Goal: Task Accomplishment & Management: Manage account settings

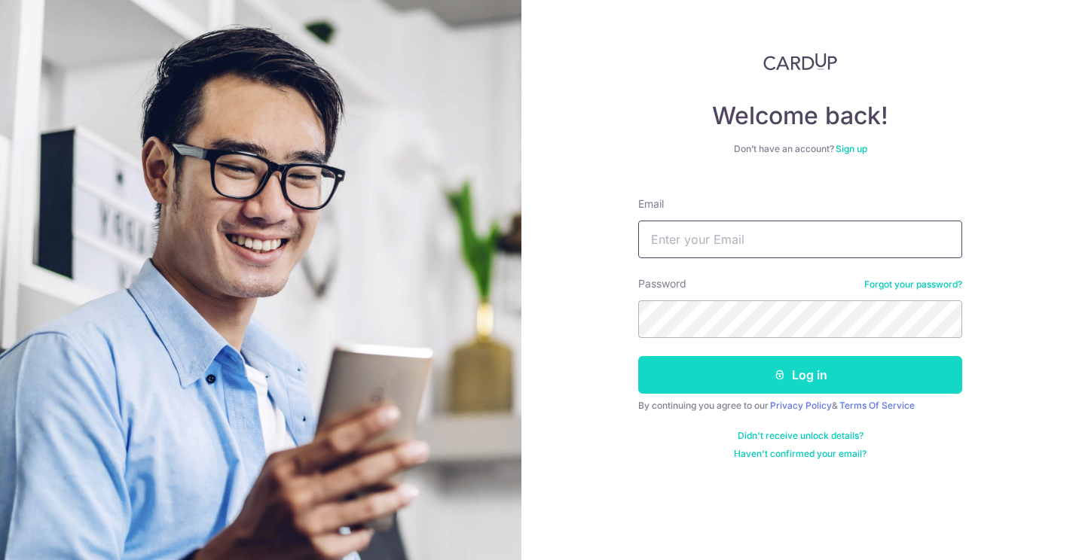
type input "julian.barszczewski@gmail.com"
click at [807, 374] on button "Log in" at bounding box center [800, 375] width 324 height 38
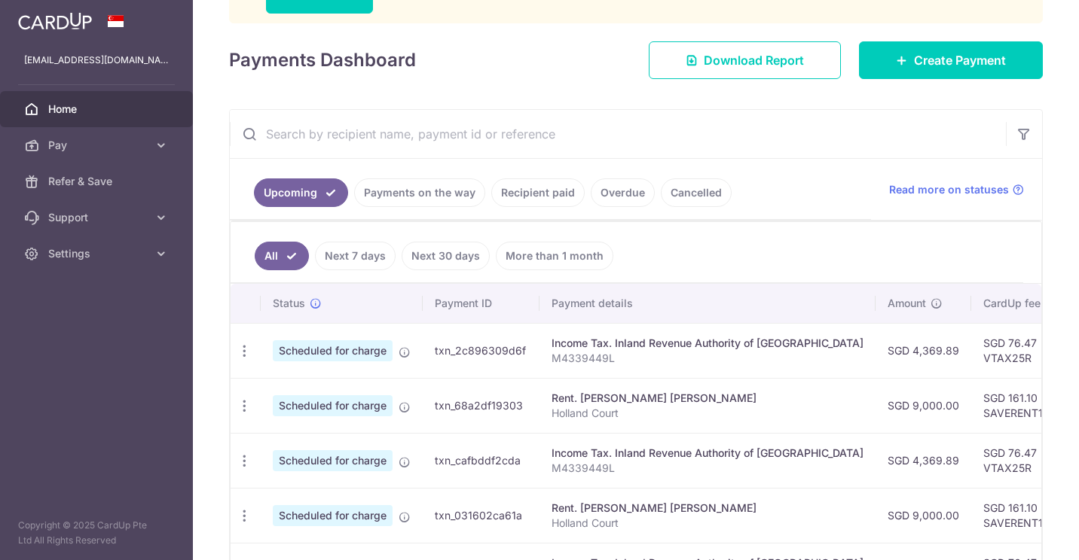
scroll to position [377, 0]
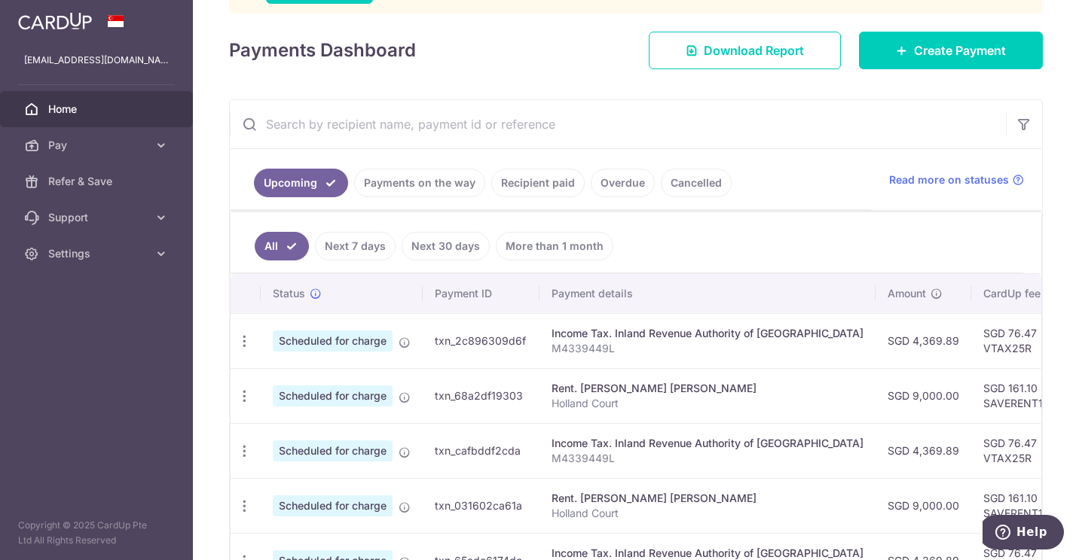
drag, startPoint x: 600, startPoint y: 403, endPoint x: 970, endPoint y: 392, distance: 370.1
click at [970, 392] on tr "Update payment Cancel payment Scheduled for charge txn_68a2df19303 Rent. ZHANG …" at bounding box center [849, 395] width 1237 height 55
click at [748, 408] on p "Holland Court" at bounding box center [707, 403] width 312 height 15
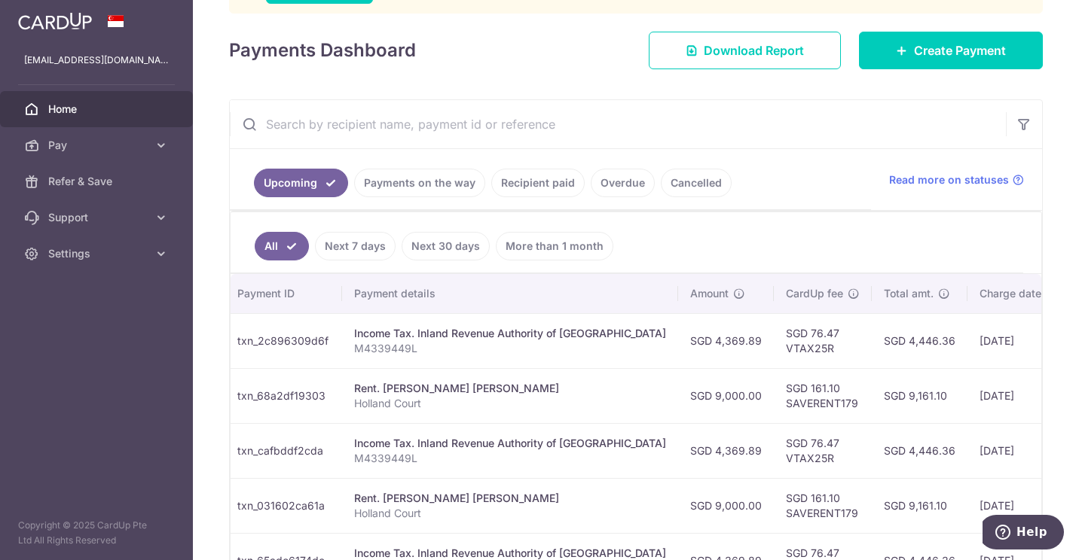
scroll to position [0, 371]
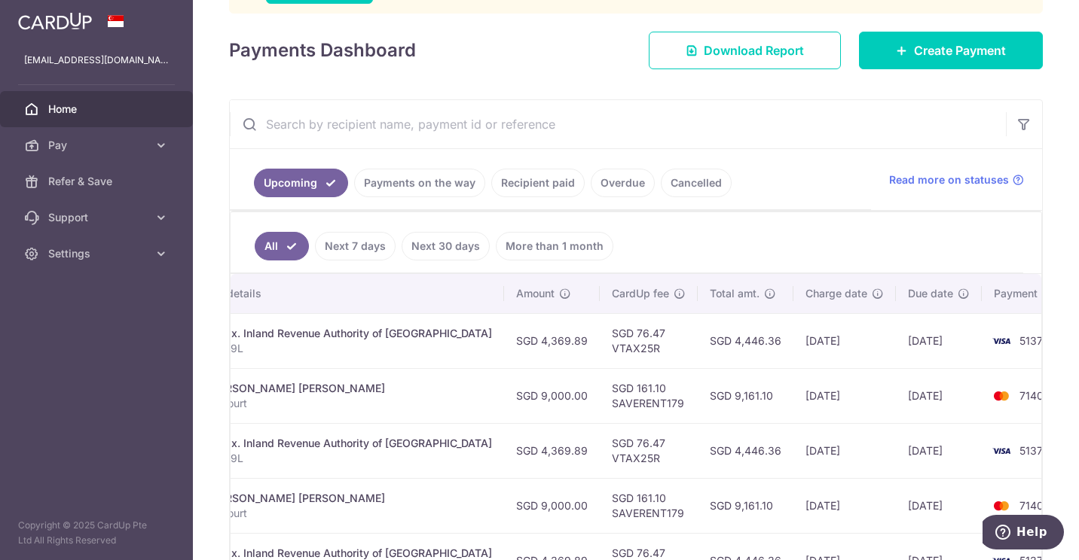
drag, startPoint x: 1010, startPoint y: 399, endPoint x: 819, endPoint y: 404, distance: 191.4
click at [819, 404] on tr "Update payment Cancel payment Scheduled for charge txn_68a2df19303 Rent. ZHANG …" at bounding box center [477, 395] width 1237 height 55
click at [825, 402] on td "28/10/2025" at bounding box center [844, 395] width 102 height 55
click at [793, 397] on td "28/10/2025" at bounding box center [844, 395] width 102 height 55
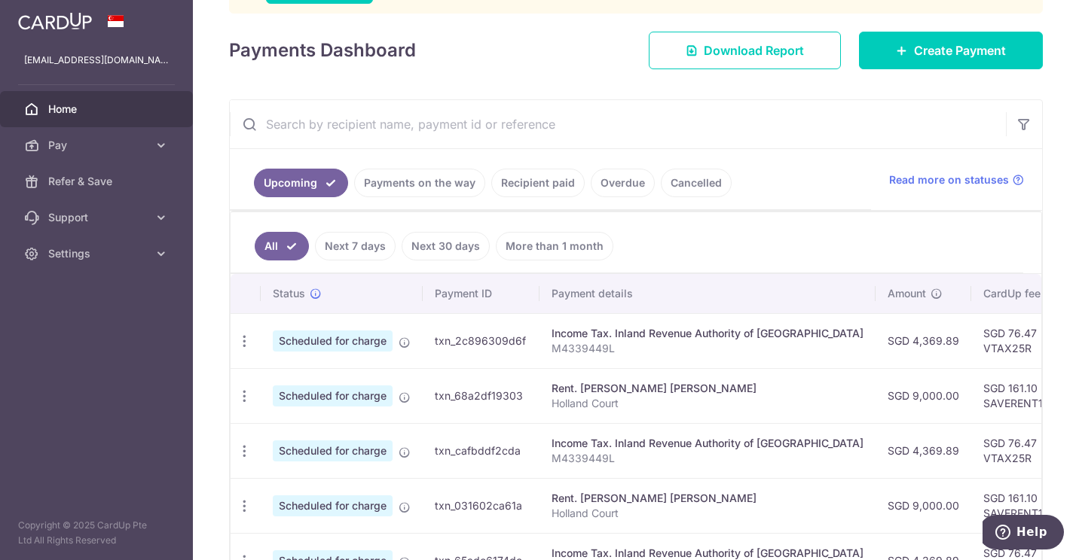
drag, startPoint x: 801, startPoint y: 397, endPoint x: 340, endPoint y: 391, distance: 461.1
click at [340, 391] on tr "Update payment Cancel payment Scheduled for charge txn_68a2df19303 Rent. ZHANG …" at bounding box center [849, 395] width 1237 height 55
drag, startPoint x: 340, startPoint y: 391, endPoint x: 491, endPoint y: 410, distance: 152.6
click at [505, 408] on td "txn_68a2df19303" at bounding box center [481, 395] width 117 height 55
click at [249, 396] on icon "button" at bounding box center [245, 397] width 16 height 16
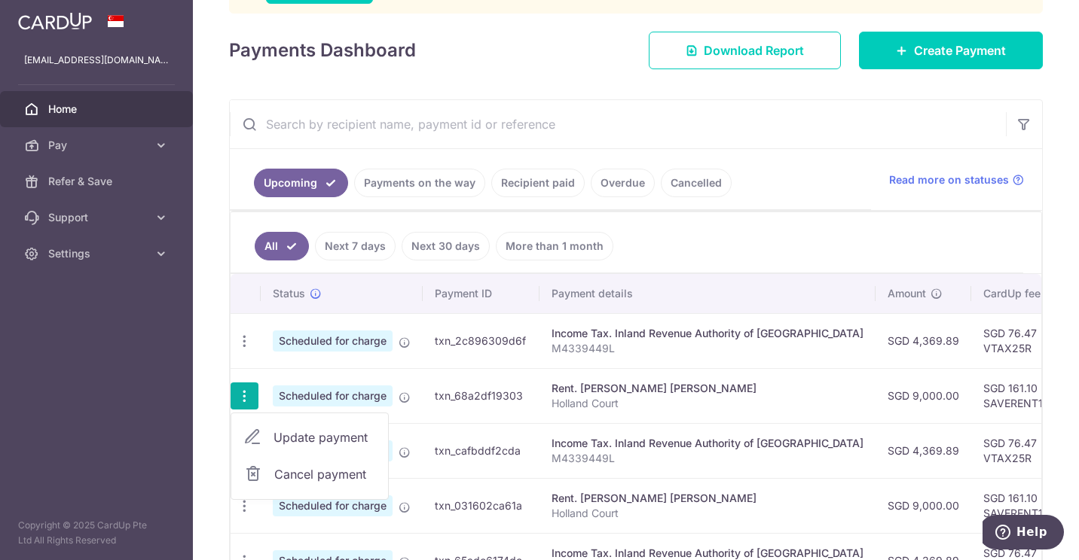
click at [323, 437] on span "Update payment" at bounding box center [324, 438] width 102 height 18
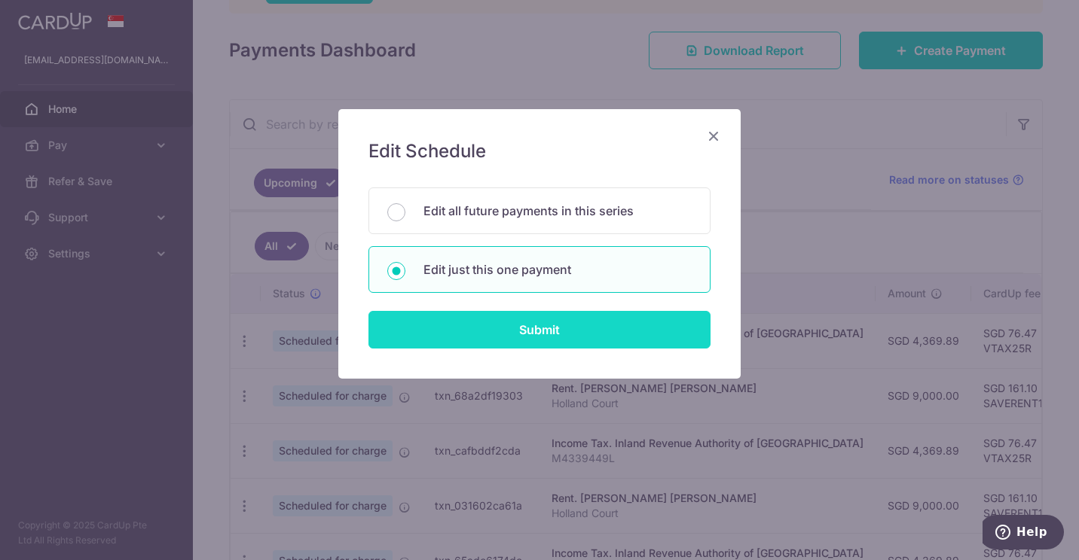
click at [554, 333] on input "Submit" at bounding box center [539, 330] width 342 height 38
radio input "true"
type input "9,000.00"
type input "[DATE]"
type input "Holland Court"
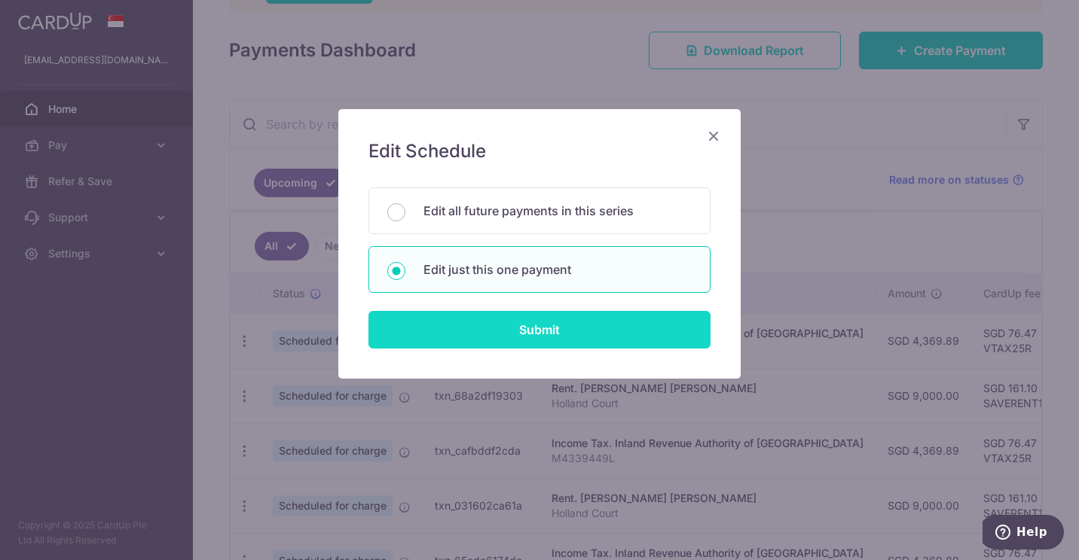
type input "SAVERENT179"
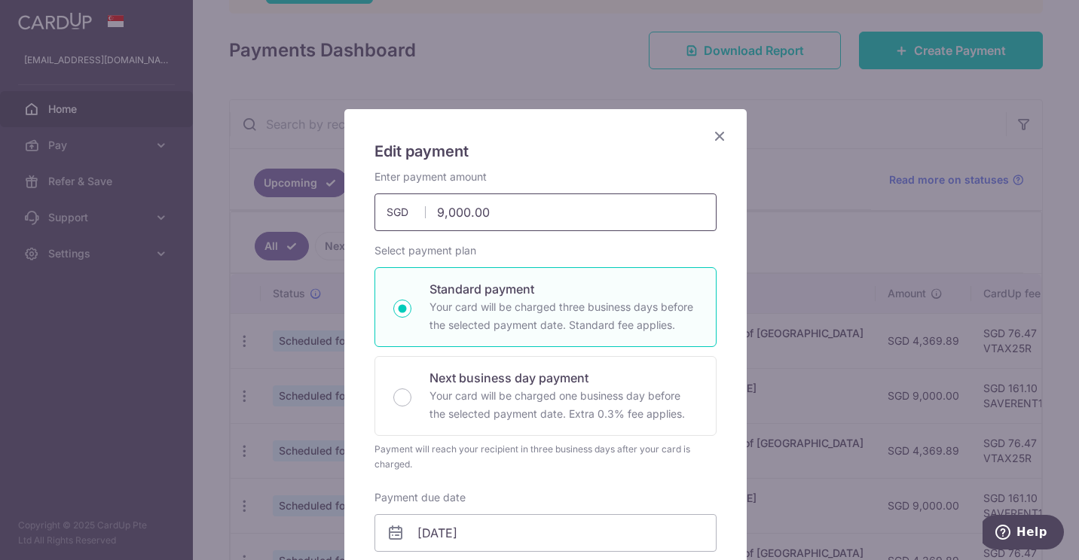
drag, startPoint x: 504, startPoint y: 217, endPoint x: 379, endPoint y: 190, distance: 128.0
click at [374, 192] on div "Enter payment amount 9,000.00 9000.00 SGD To change the payment amount, please …" at bounding box center [545, 200] width 342 height 62
type input "12,000.00"
click at [531, 171] on div "Enter payment amount 12,000.00 12000.00 SGD To change the payment amount, pleas…" at bounding box center [545, 200] width 342 height 62
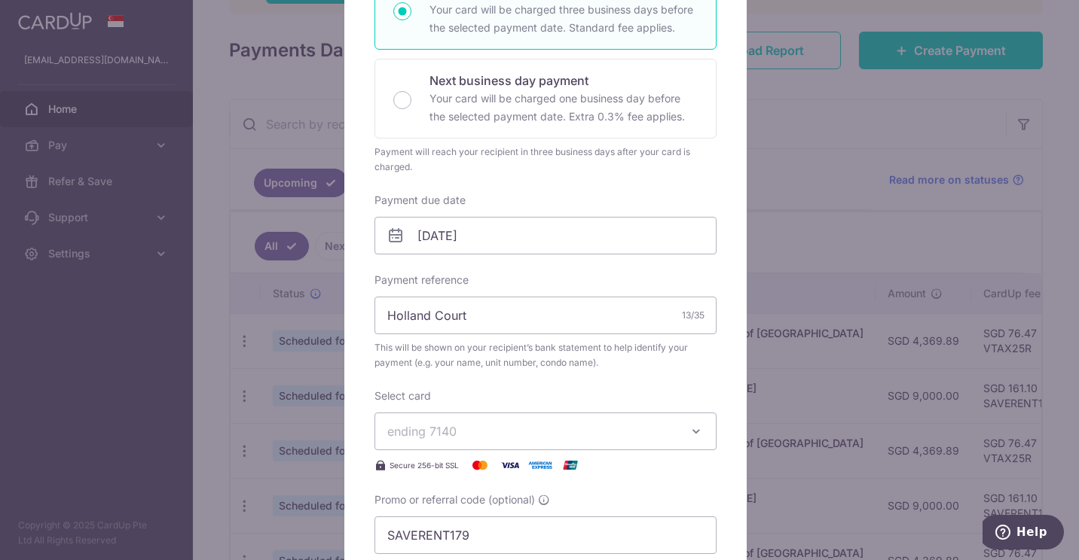
scroll to position [452, 0]
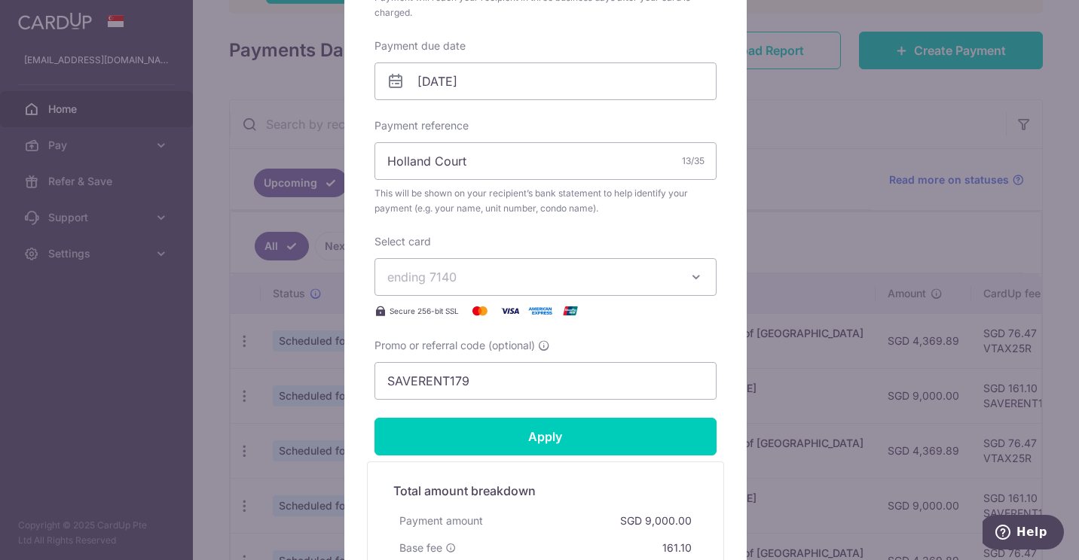
click at [680, 282] on button "ending 7140" at bounding box center [545, 277] width 342 height 38
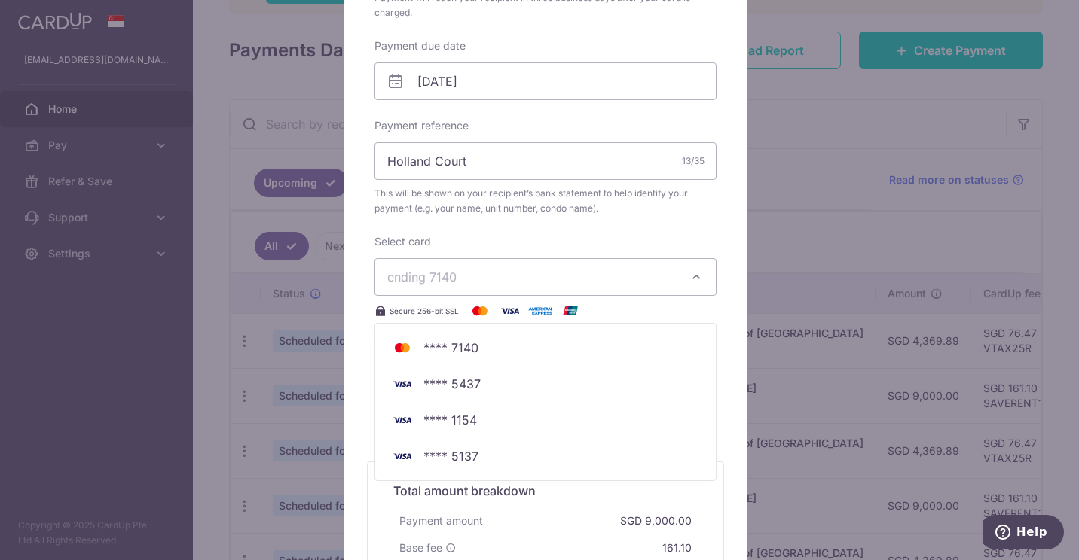
click at [680, 280] on button "ending 7140" at bounding box center [545, 277] width 342 height 38
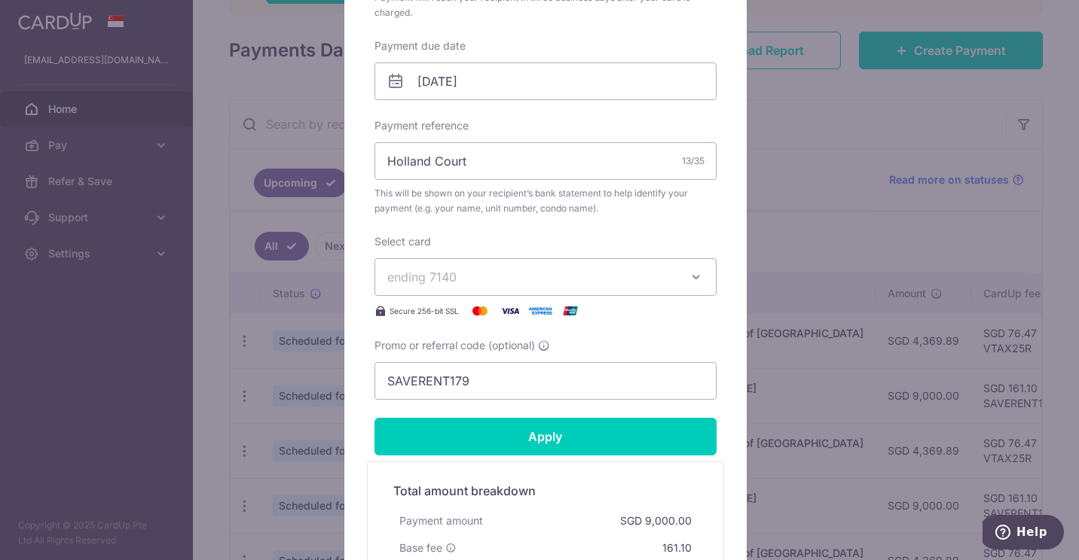
click at [689, 275] on icon "button" at bounding box center [696, 277] width 15 height 15
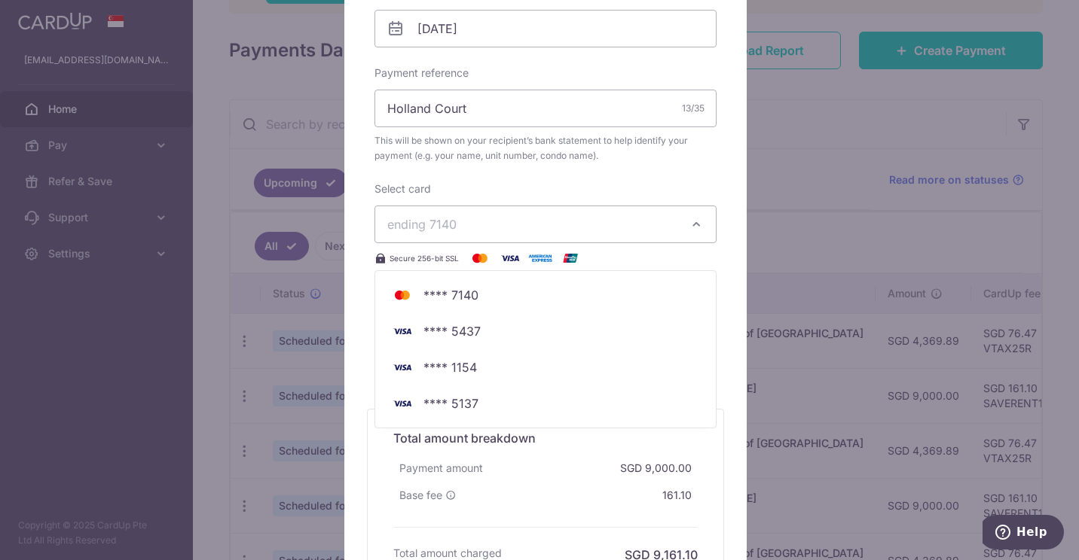
scroll to position [603, 0]
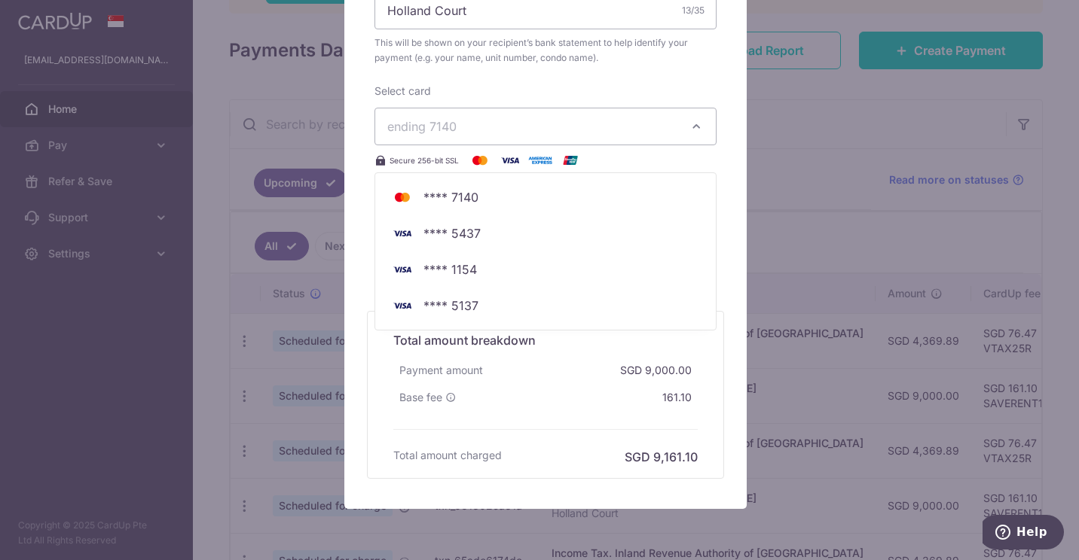
click at [641, 119] on span "ending 7140" at bounding box center [531, 127] width 289 height 18
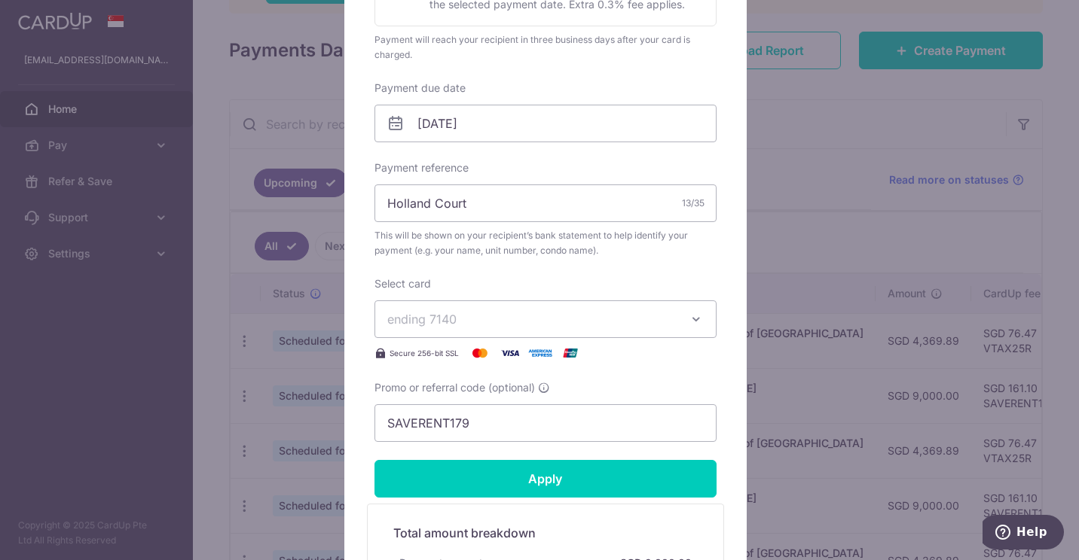
scroll to position [377, 0]
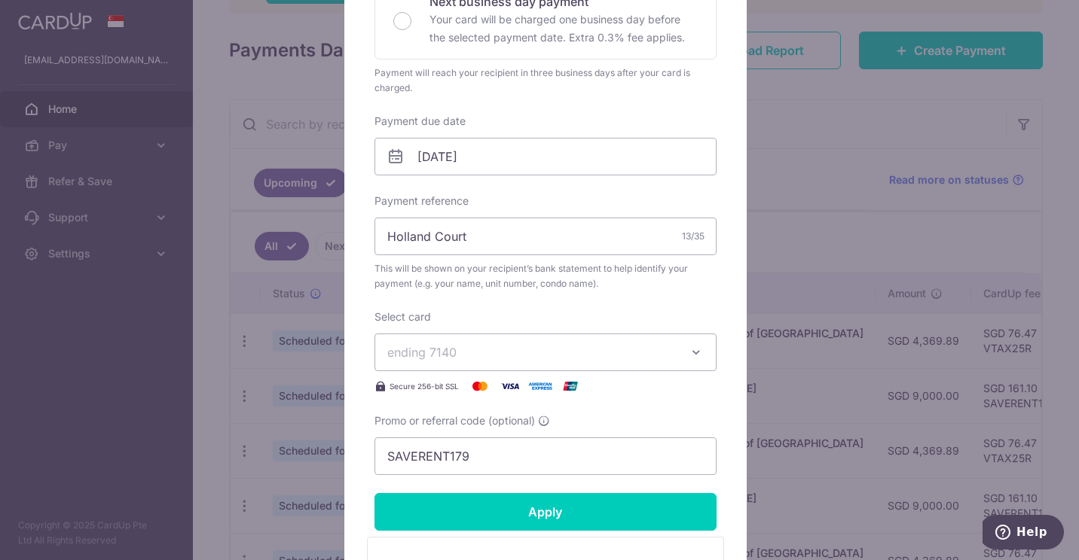
click at [595, 347] on span "ending 7140" at bounding box center [531, 353] width 289 height 18
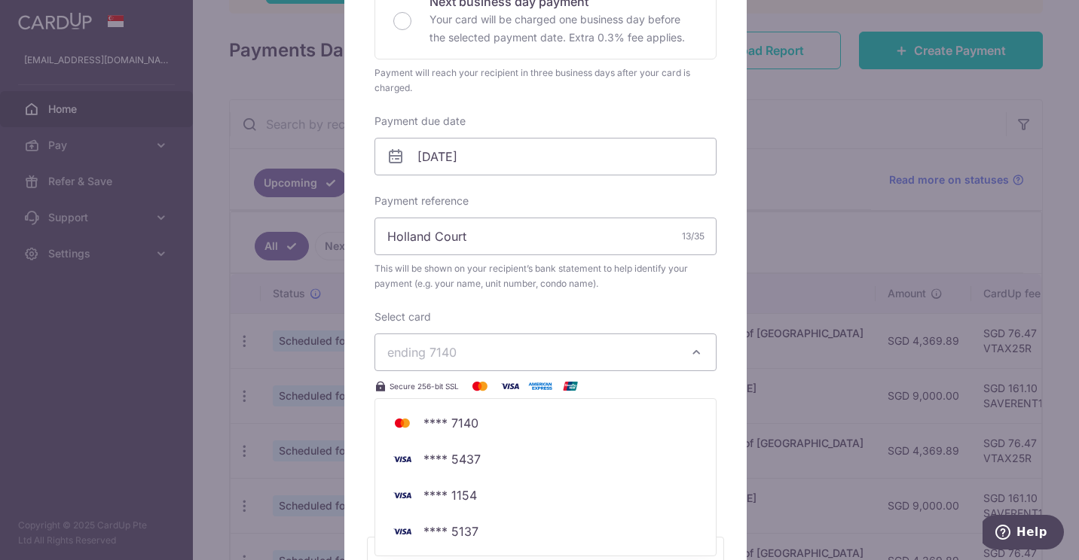
click at [609, 350] on span "ending 7140" at bounding box center [531, 353] width 289 height 18
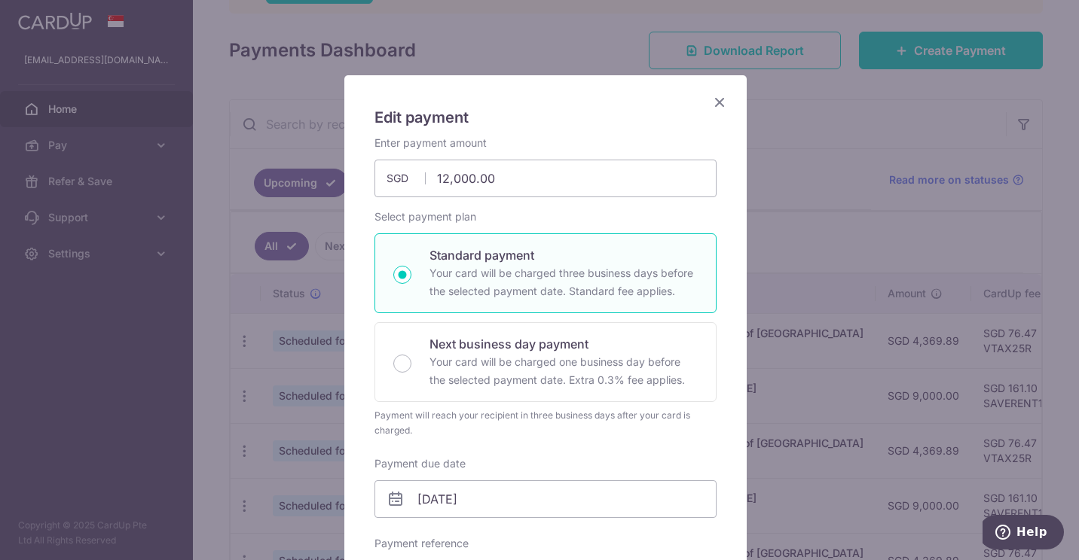
scroll to position [0, 0]
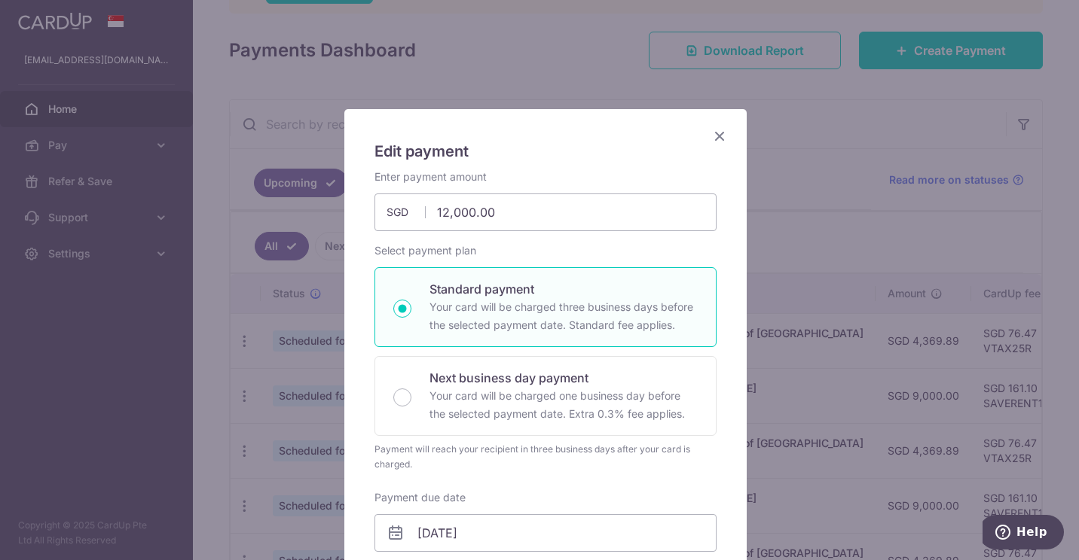
click at [710, 130] on icon "Close" at bounding box center [719, 136] width 18 height 19
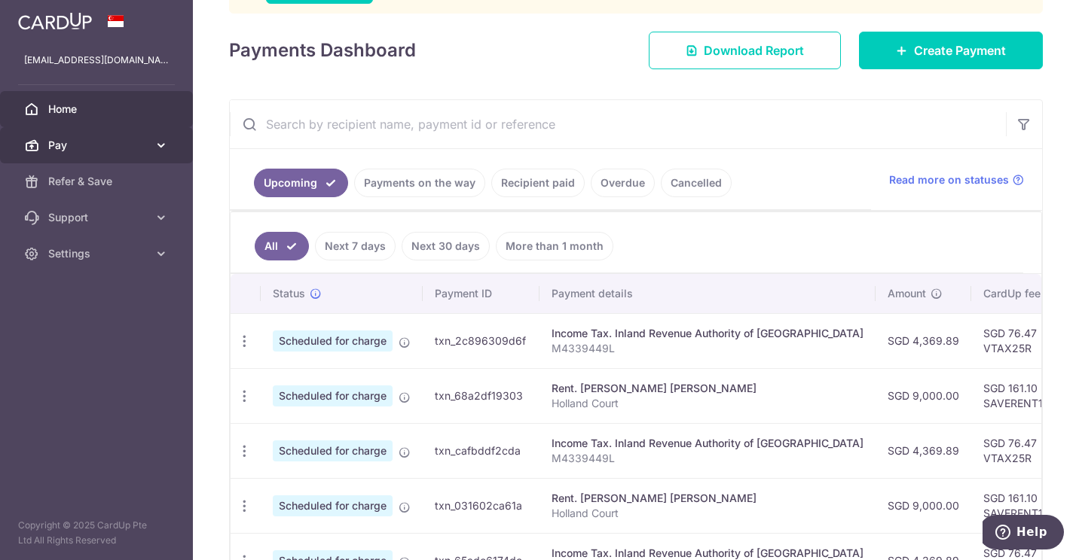
click at [137, 150] on span "Pay" at bounding box center [97, 145] width 99 height 15
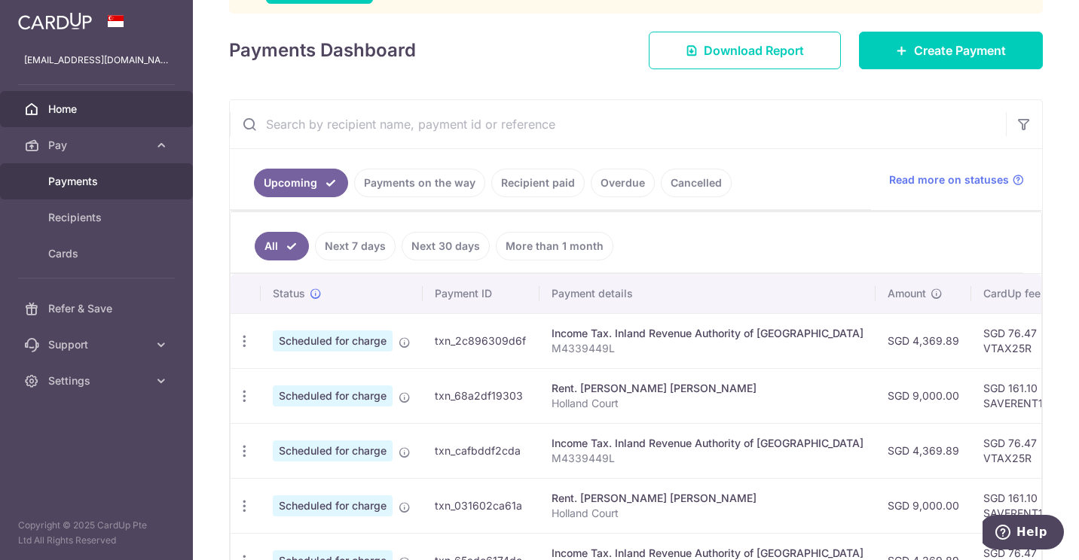
click at [113, 180] on span "Payments" at bounding box center [97, 181] width 99 height 15
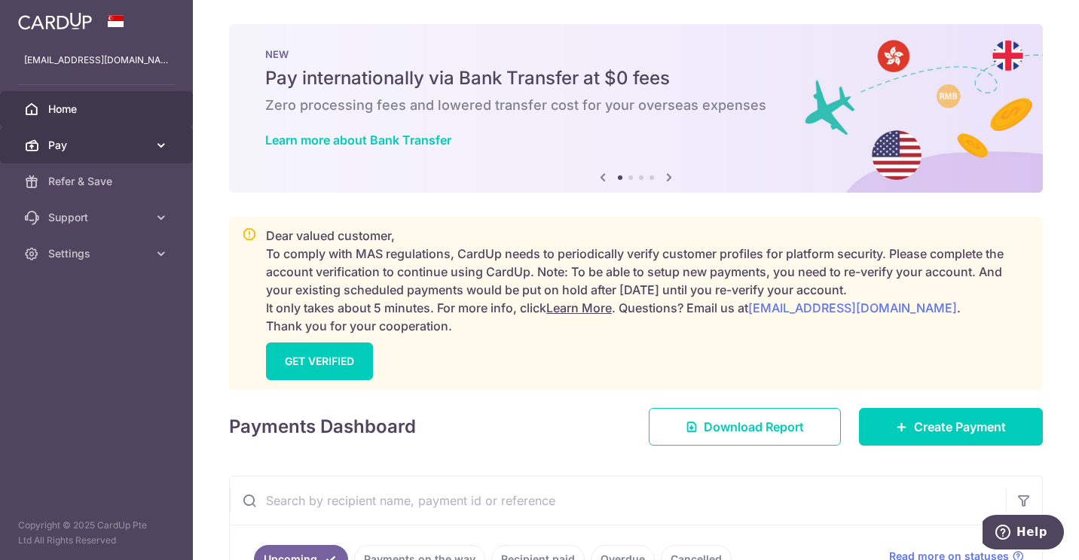
click at [106, 149] on span "Pay" at bounding box center [97, 145] width 99 height 15
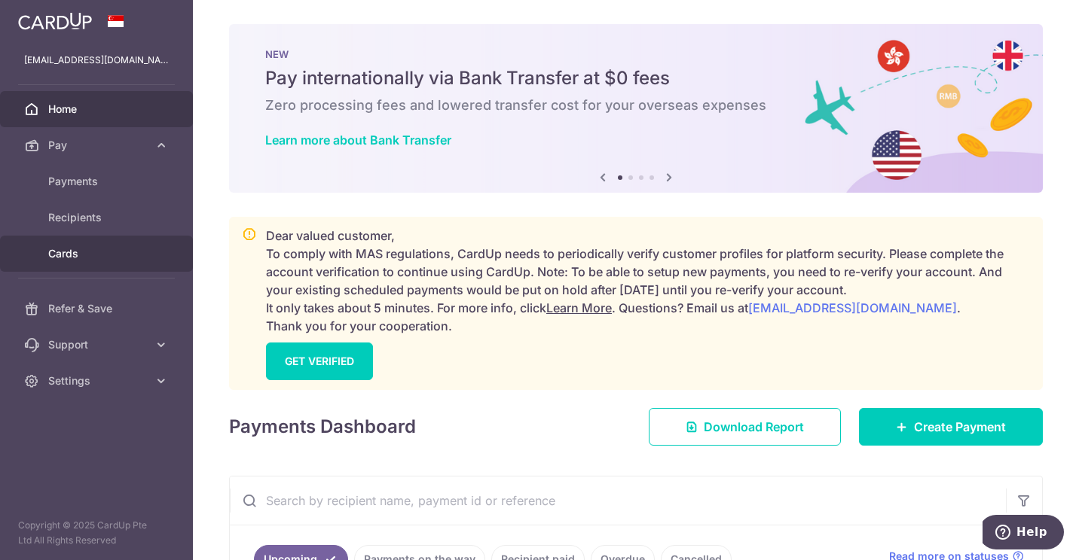
click at [66, 252] on span "Cards" at bounding box center [97, 253] width 99 height 15
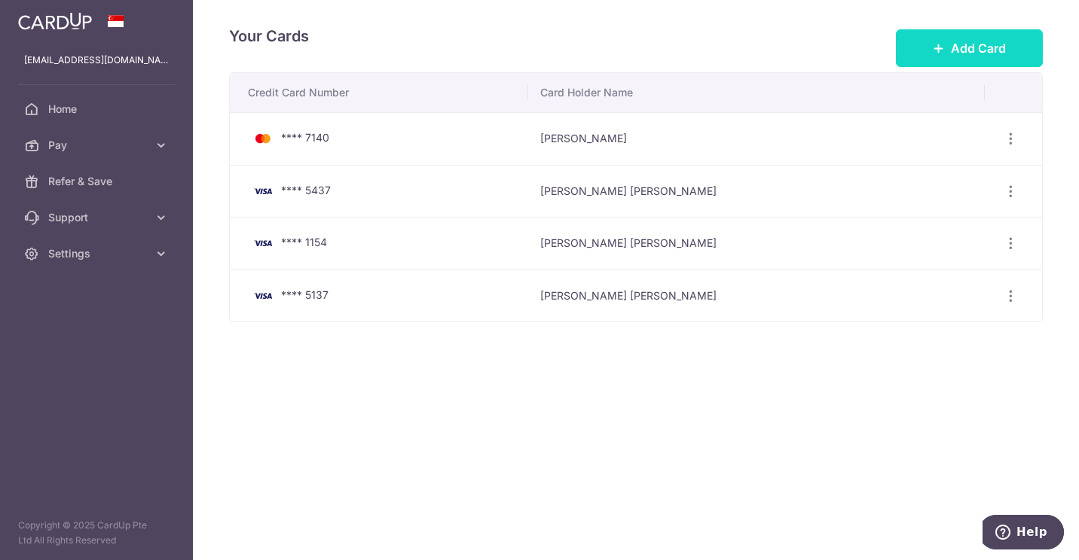
click at [964, 44] on span "Add Card" at bounding box center [978, 48] width 55 height 18
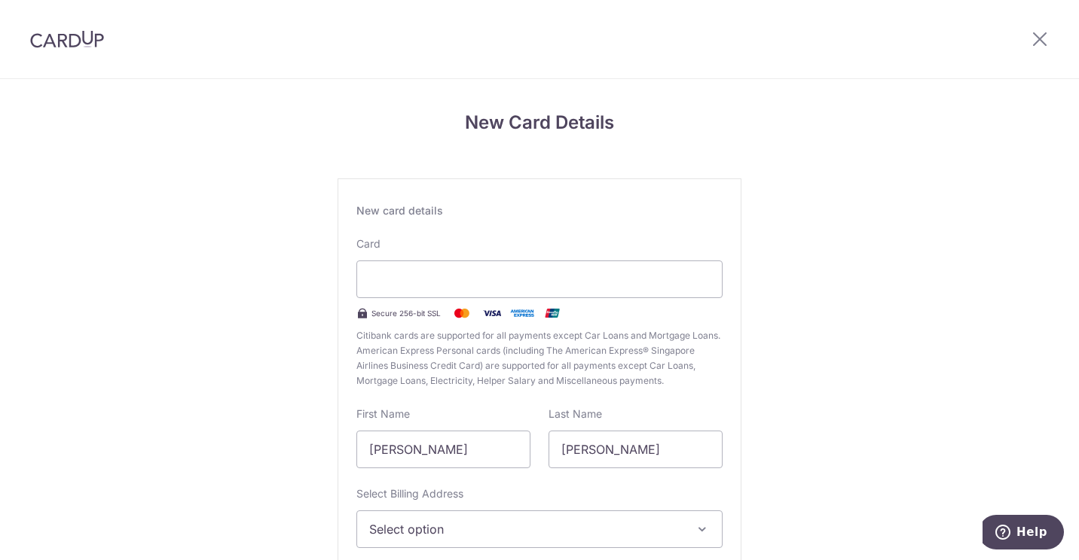
click at [948, 240] on div "New Card Details New card details Card Secure 256-bit SSL Citibank cards are su…" at bounding box center [539, 395] width 1079 height 633
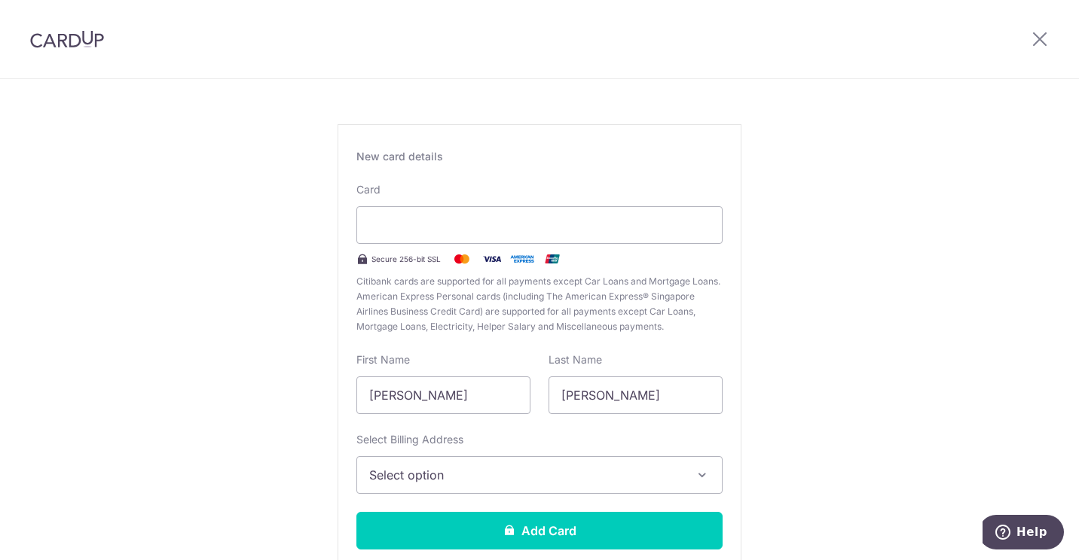
scroll to position [151, 0]
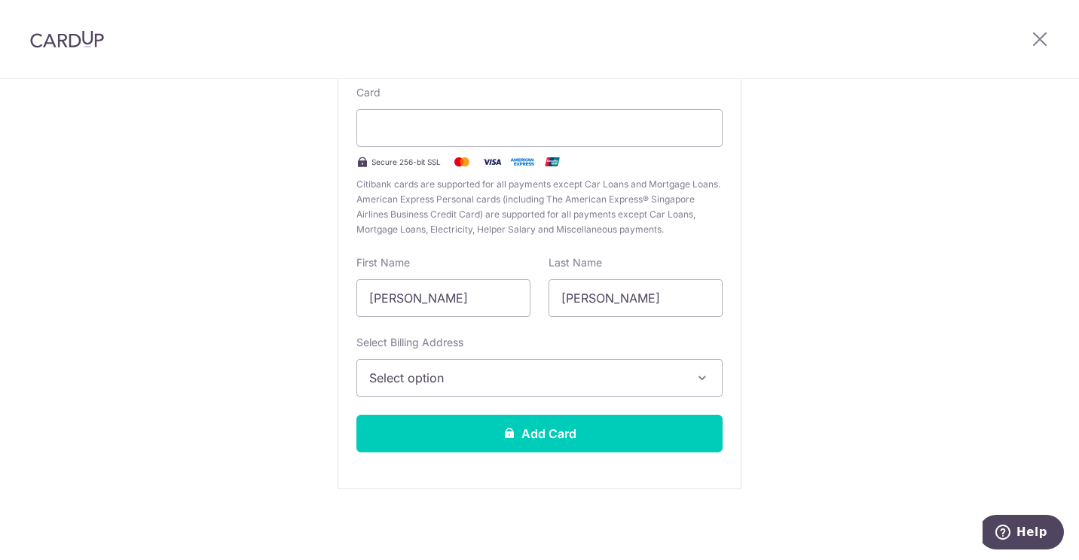
click at [505, 392] on button "Select option" at bounding box center [539, 378] width 366 height 38
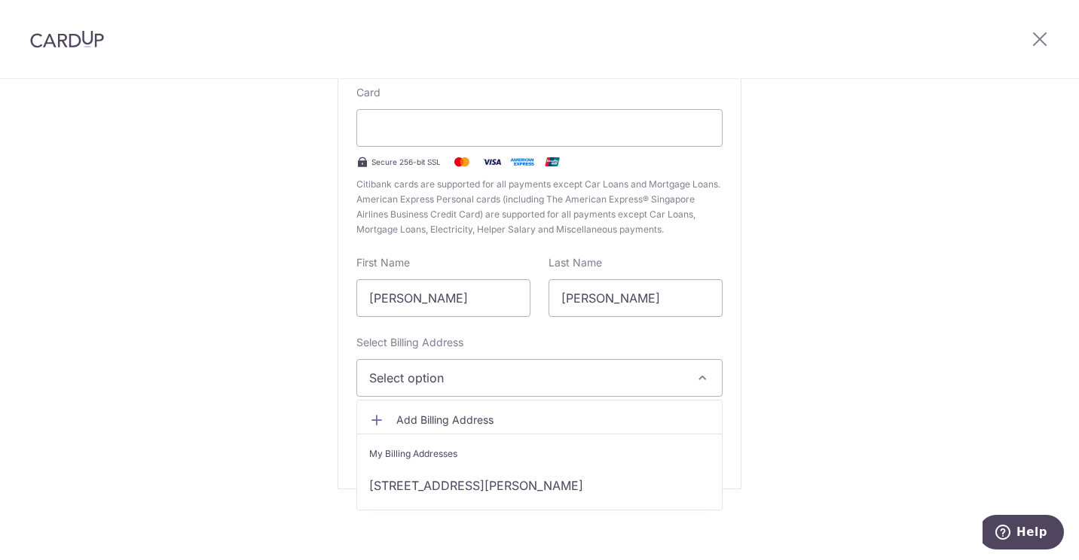
click at [448, 417] on span "Add Billing Address" at bounding box center [552, 420] width 313 height 15
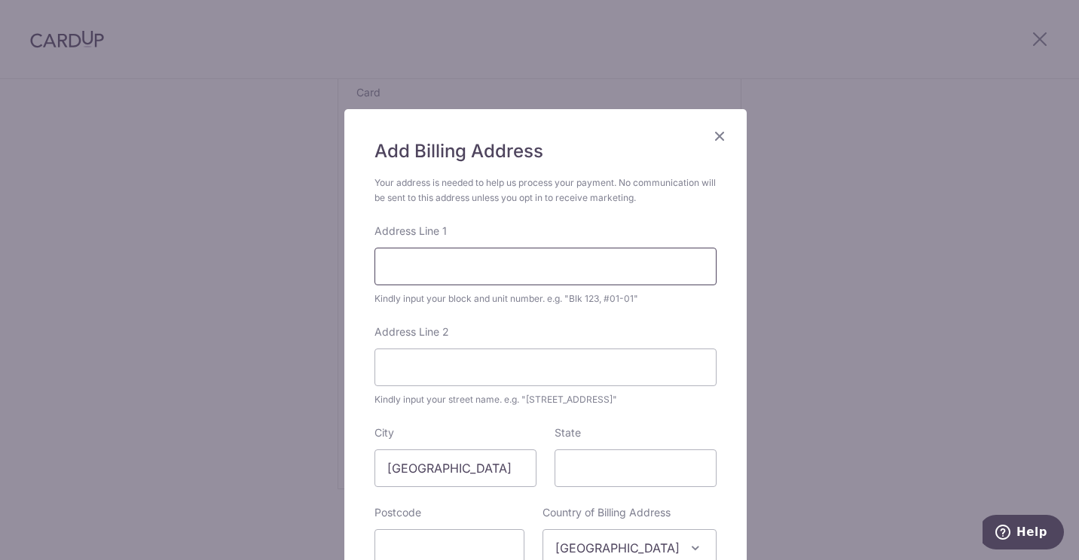
click at [496, 263] on input "Address Line 1" at bounding box center [545, 267] width 342 height 38
type input "144 Holland Road"
type input "#05-146 Holland Court"
type input "278576"
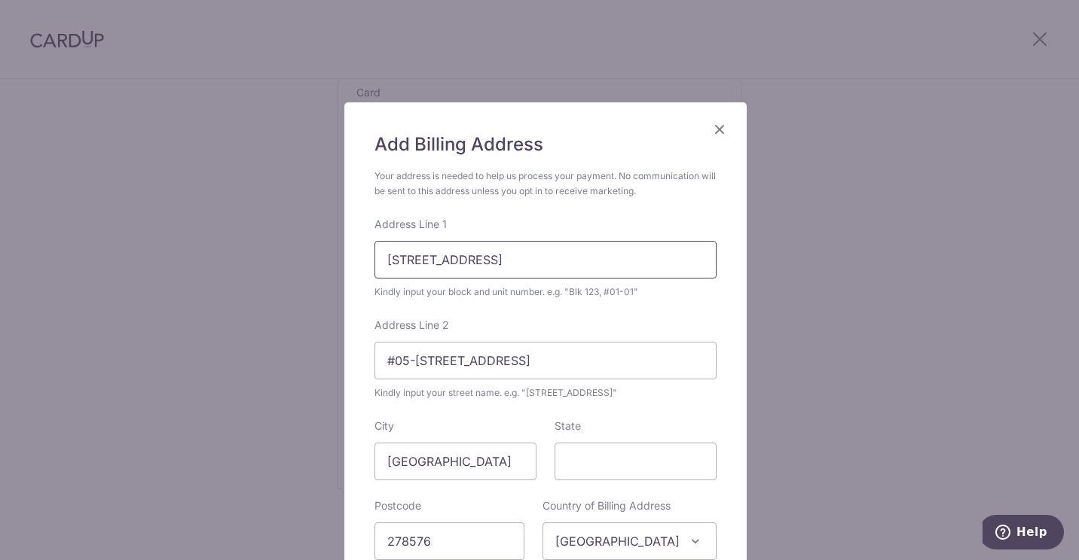
scroll to position [157, 0]
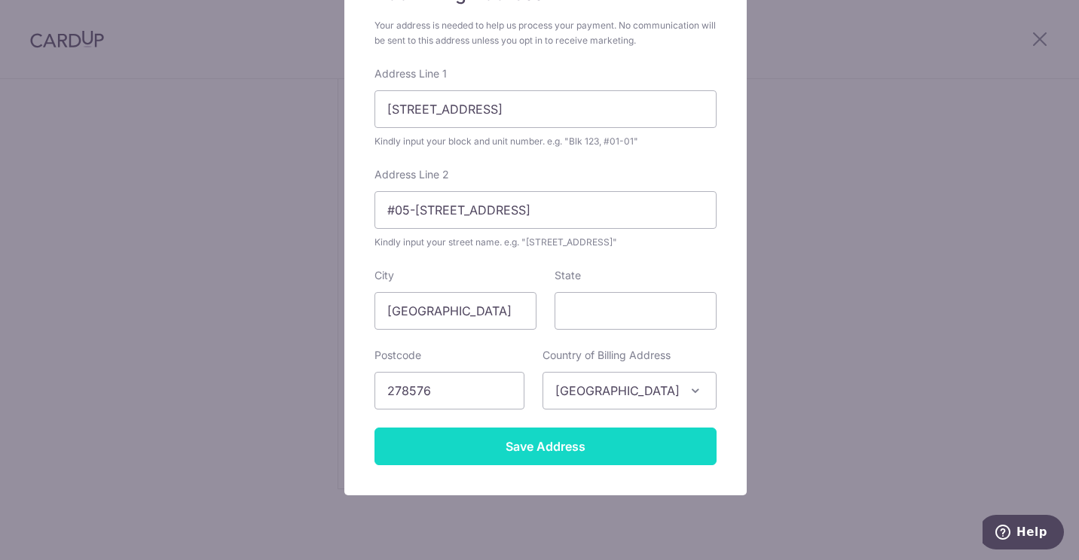
click at [545, 438] on input "Save Address" at bounding box center [545, 447] width 342 height 38
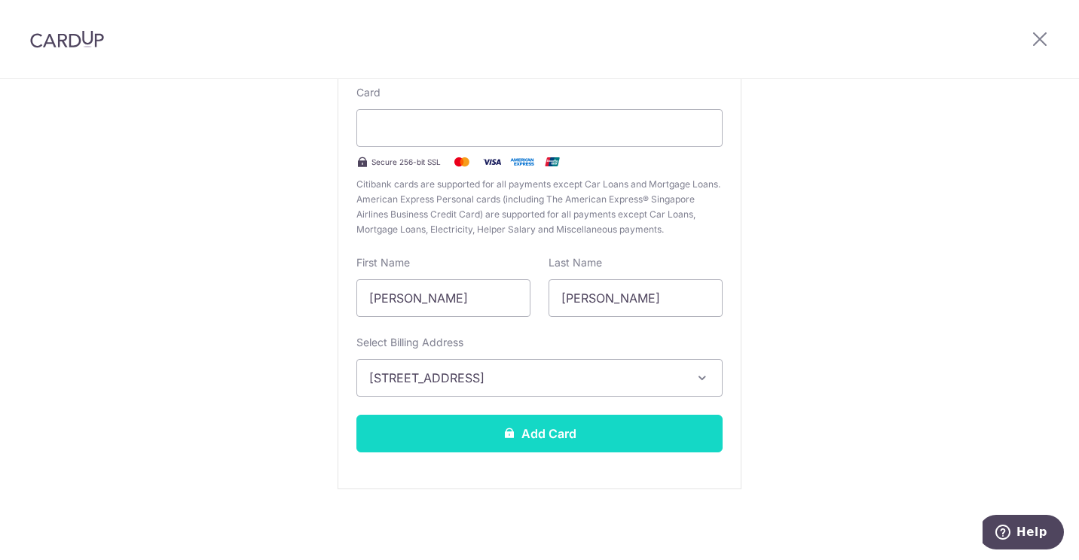
click at [541, 430] on button "Add Card" at bounding box center [539, 434] width 366 height 38
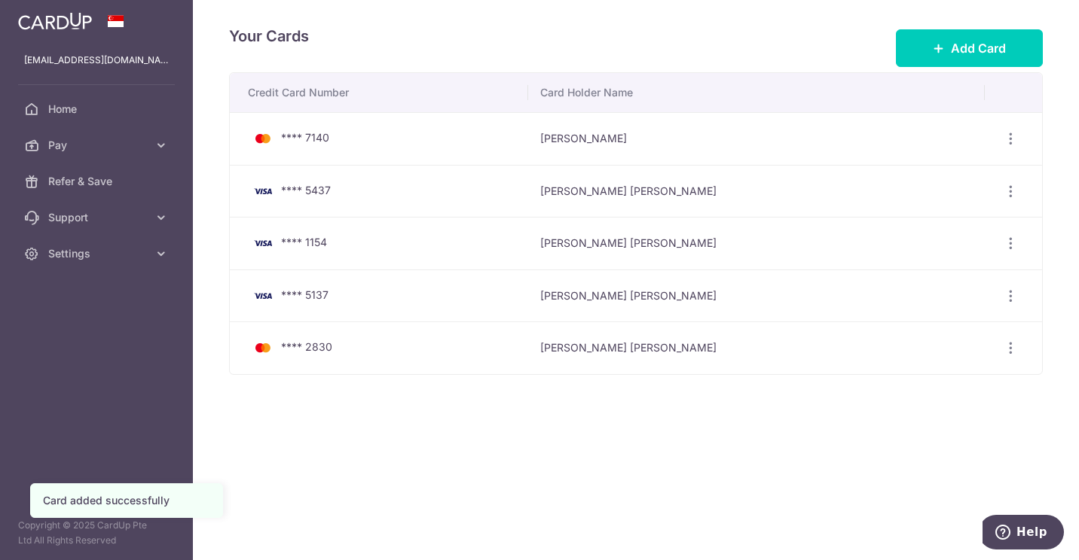
click at [433, 452] on div "Your Cards Add Card Credit Card Number Card Holder Name **** 7140 [PERSON_NAME]…" at bounding box center [636, 280] width 886 height 560
click at [1008, 192] on icon "button" at bounding box center [1011, 192] width 16 height 16
click at [1010, 188] on icon "button" at bounding box center [1011, 192] width 16 height 16
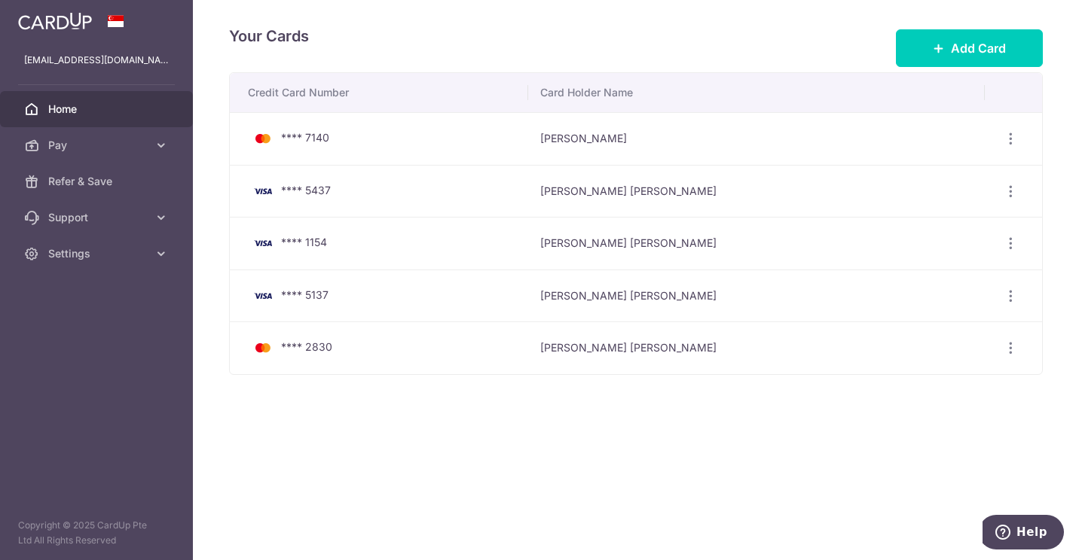
click at [75, 111] on span "Home" at bounding box center [97, 109] width 99 height 15
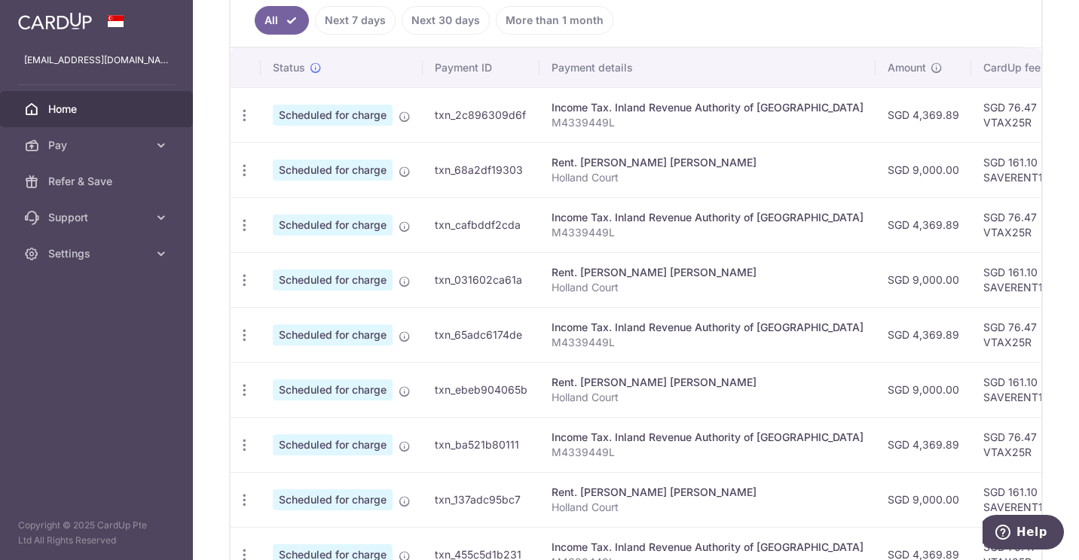
scroll to position [452, 0]
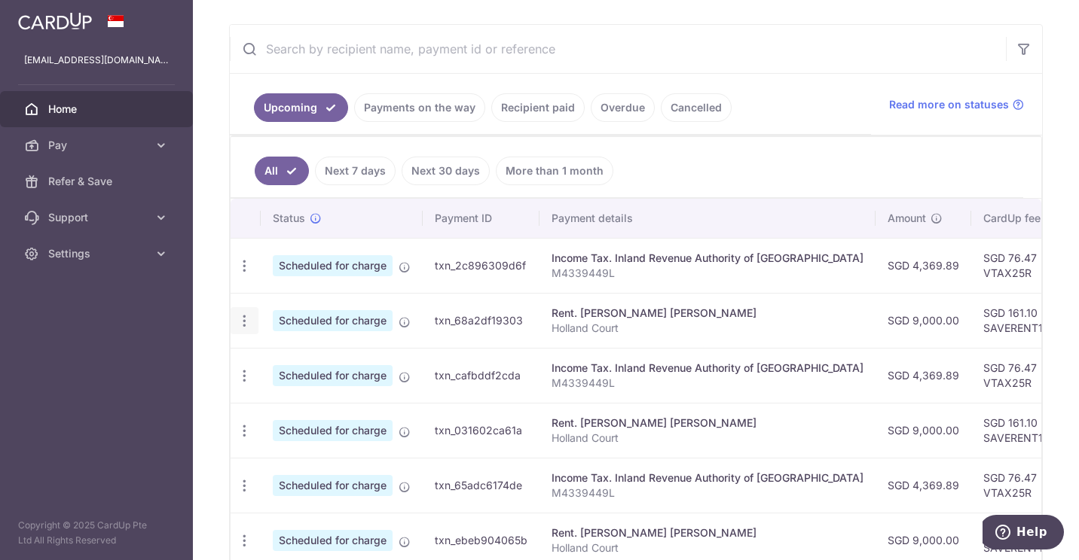
click at [246, 318] on icon "button" at bounding box center [245, 321] width 16 height 16
click at [290, 353] on span "Update payment" at bounding box center [324, 362] width 102 height 18
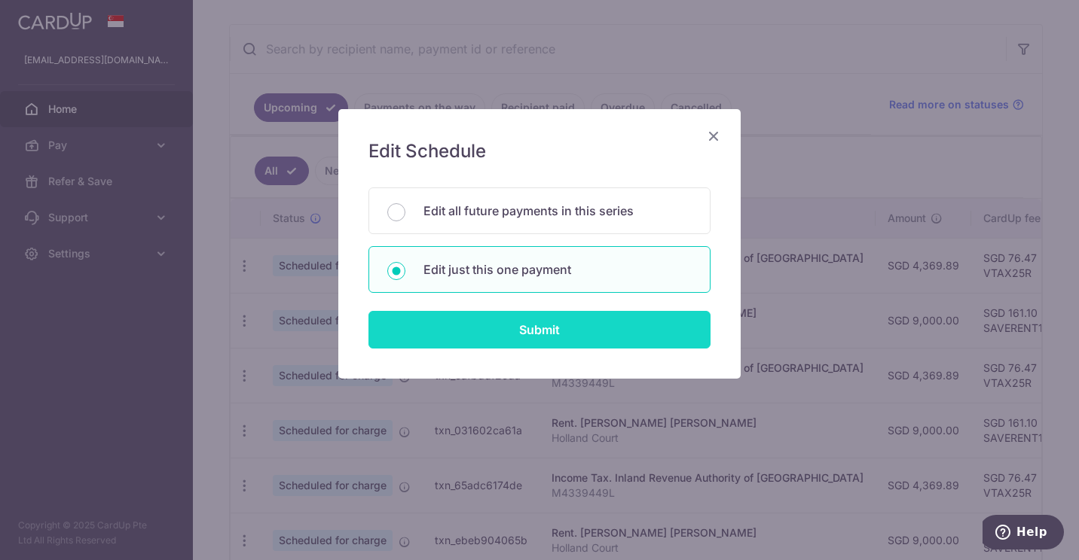
click at [515, 325] on input "Submit" at bounding box center [539, 330] width 342 height 38
radio input "true"
type input "9,000.00"
type input "[DATE]"
type input "Holland Court"
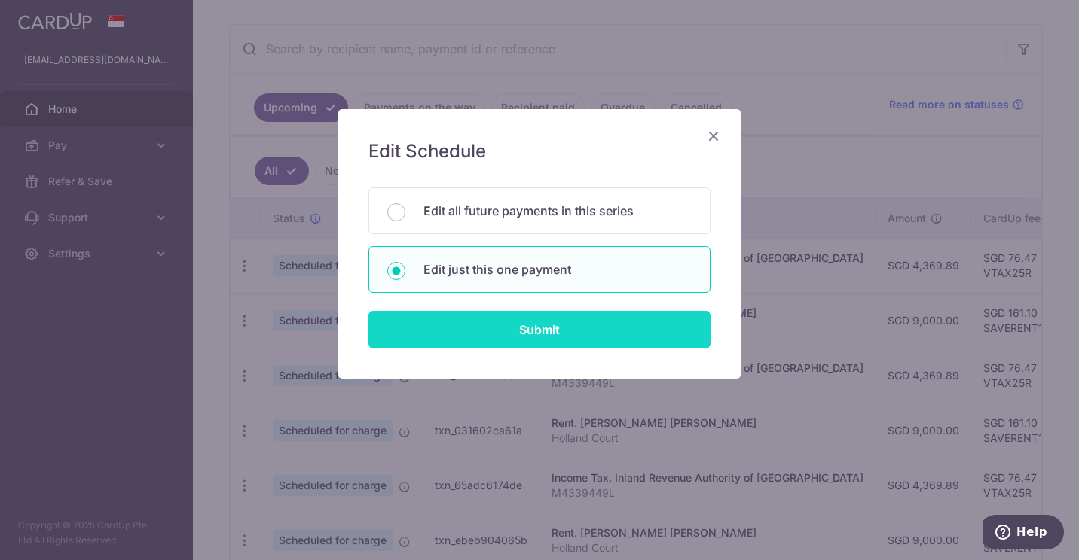
type input "SAVERENT179"
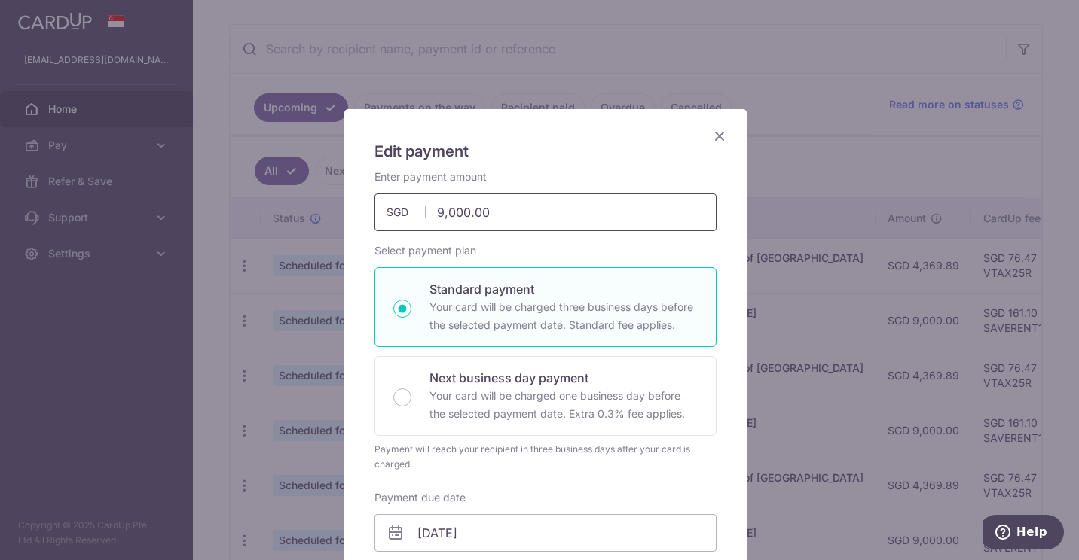
drag, startPoint x: 495, startPoint y: 215, endPoint x: 282, endPoint y: 186, distance: 215.2
click at [316, 195] on div "Edit payment By clicking apply, you will make changes to all payments to [PERSO…" at bounding box center [539, 280] width 1079 height 560
type input "12,000.00"
click at [582, 157] on h5 "Edit payment" at bounding box center [545, 151] width 342 height 24
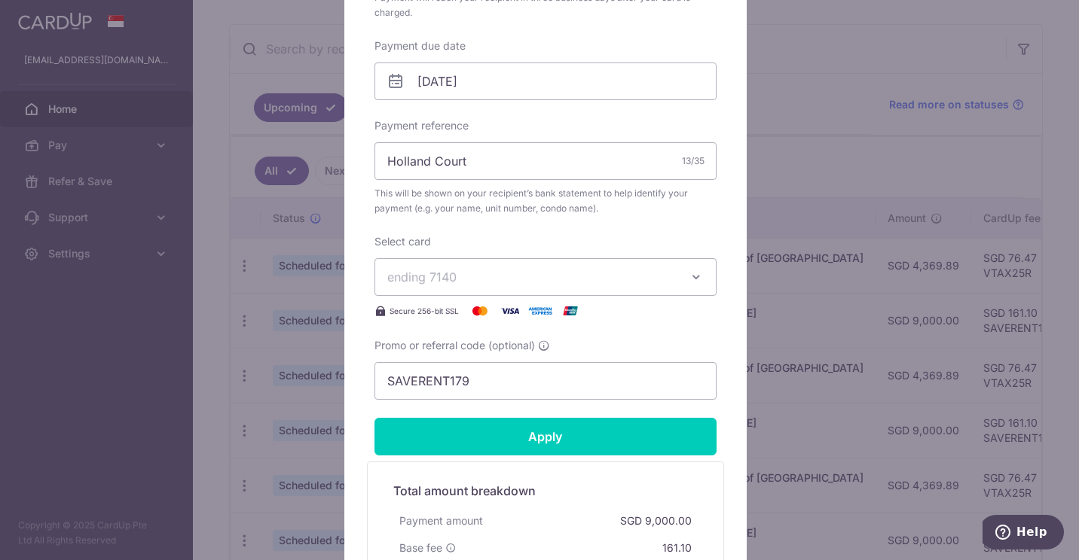
click at [496, 277] on span "ending 7140" at bounding box center [531, 277] width 289 height 18
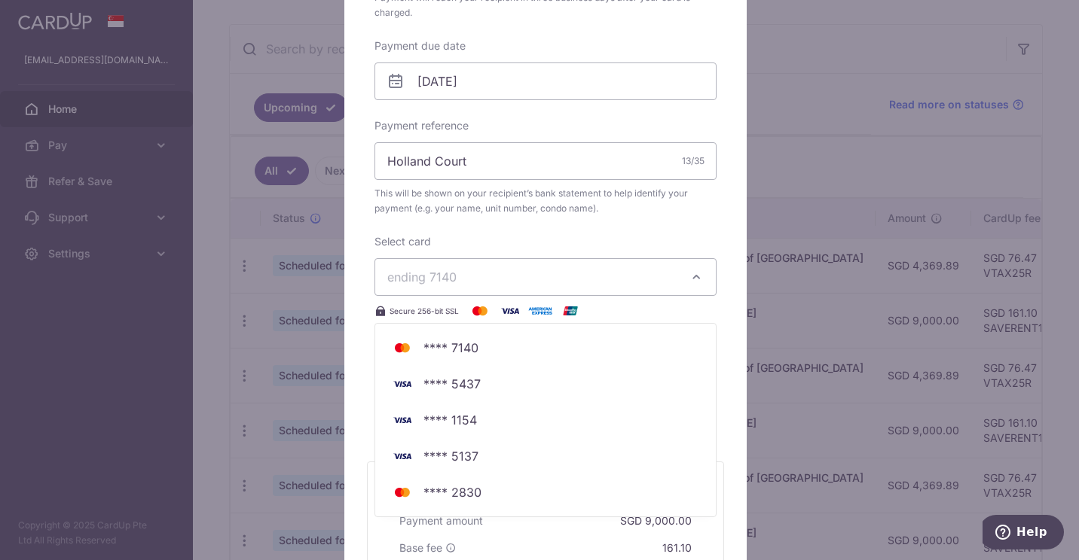
click at [814, 127] on div "Edit payment By clicking apply, you will make changes to all payments to [PERSO…" at bounding box center [539, 280] width 1079 height 560
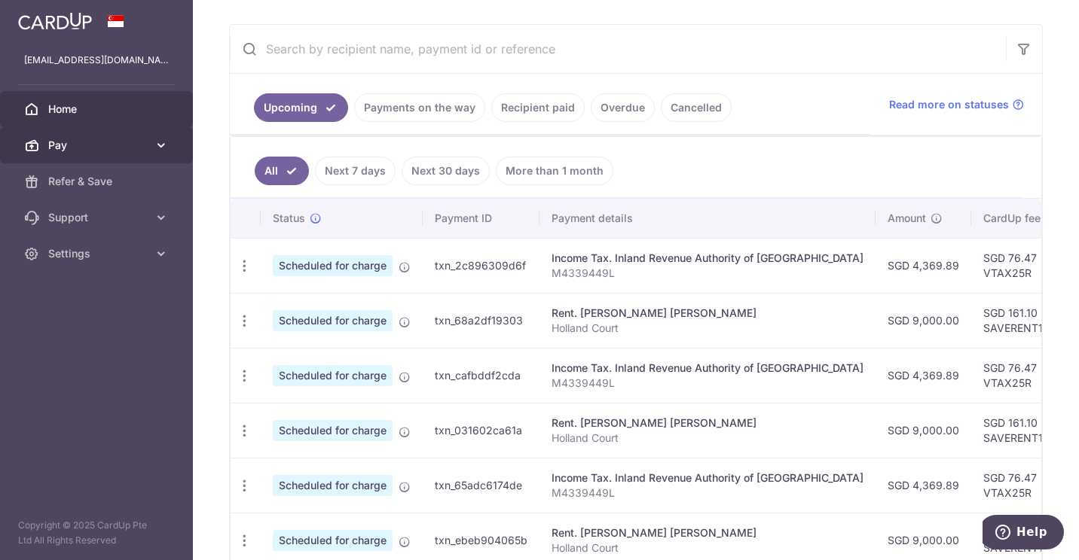
click at [124, 144] on span "Pay" at bounding box center [97, 145] width 99 height 15
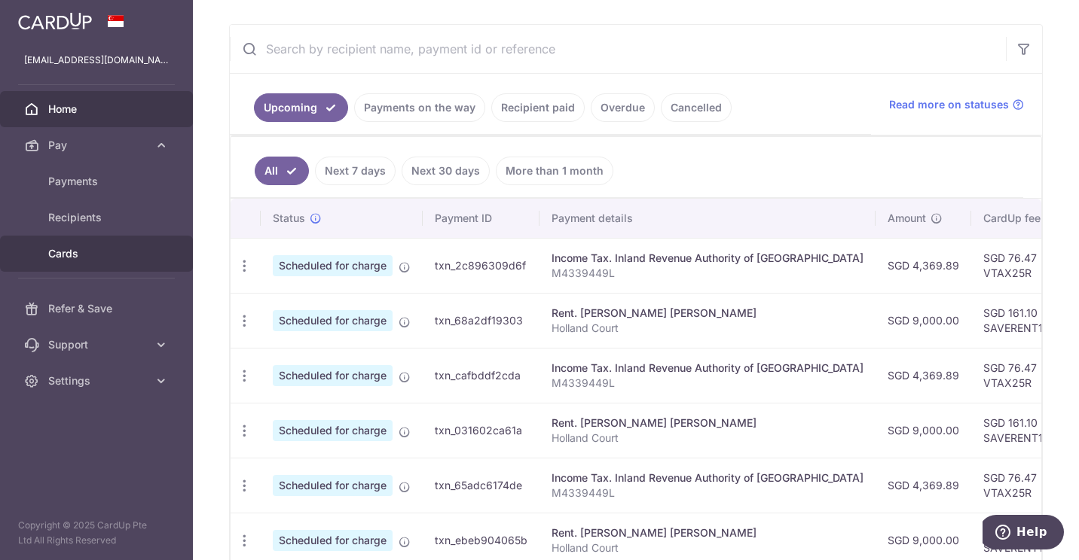
click at [66, 253] on span "Cards" at bounding box center [97, 253] width 99 height 15
